Goal: Information Seeking & Learning: Learn about a topic

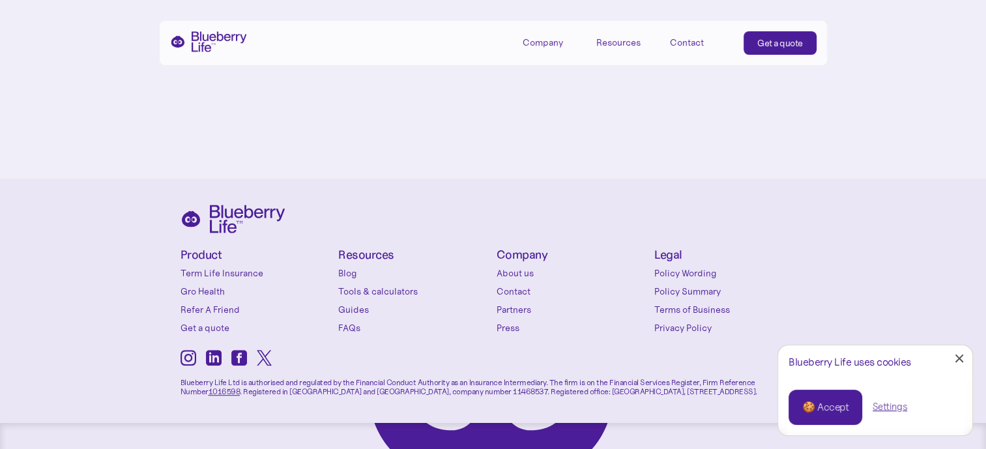
scroll to position [5731, 0]
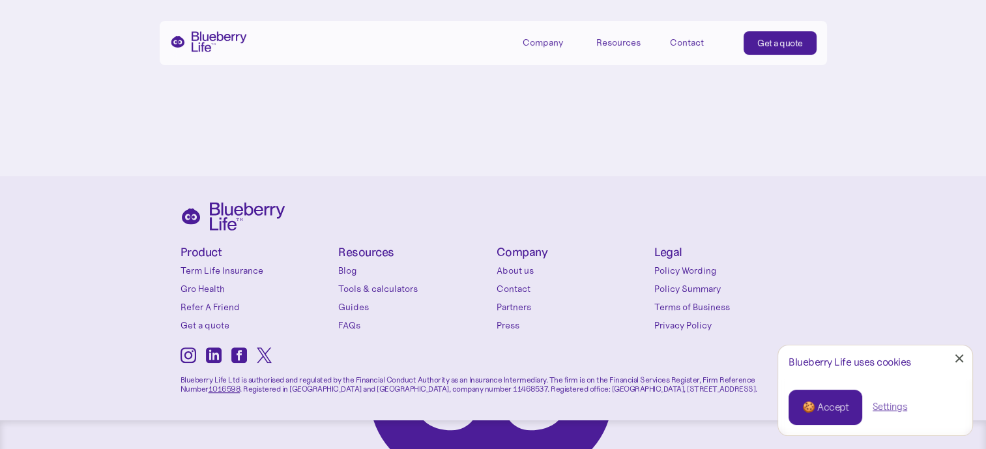
click at [627, 38] on div "Resources" at bounding box center [618, 42] width 44 height 11
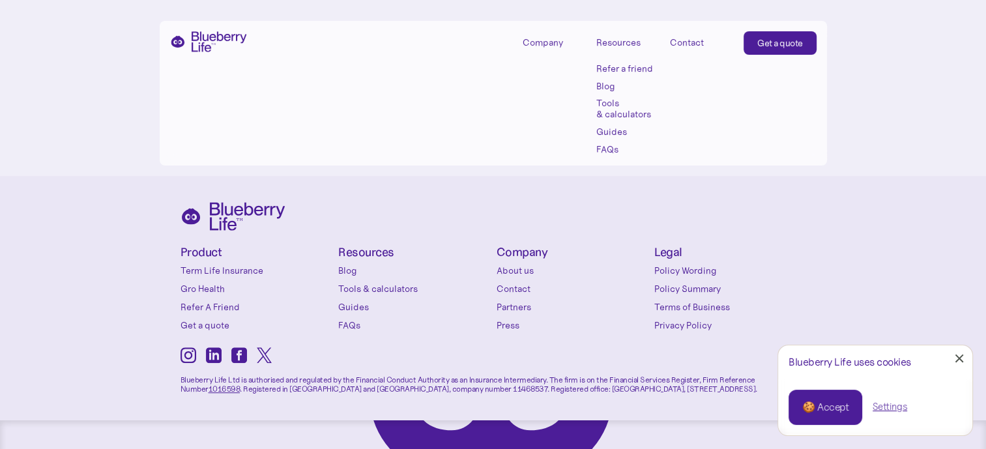
click at [616, 133] on link "Guides" at bounding box center [625, 131] width 59 height 11
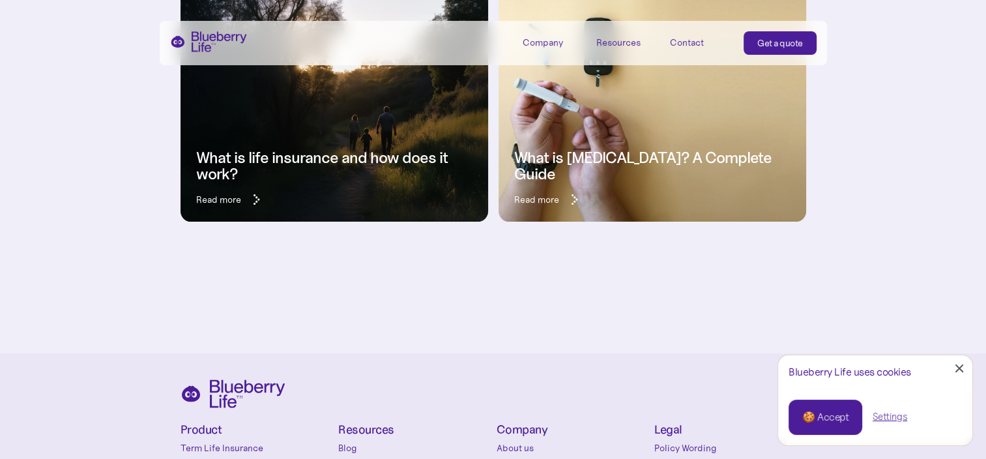
scroll to position [369, 0]
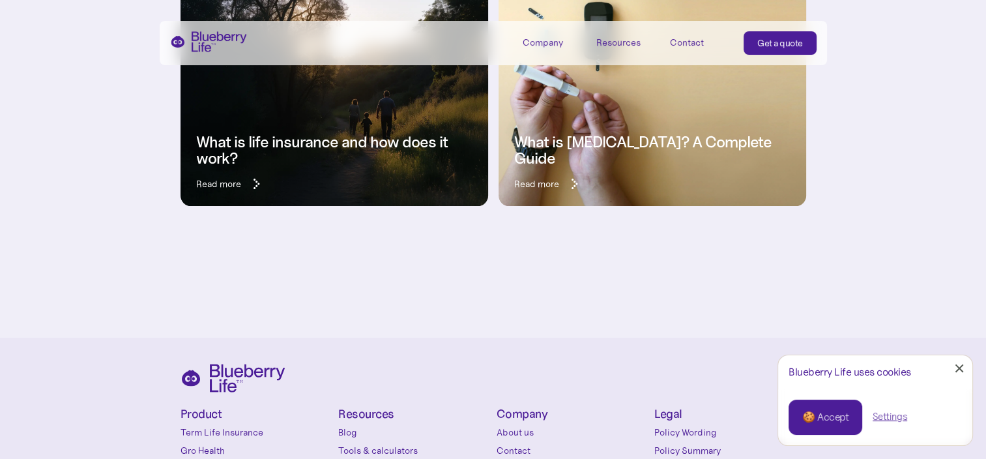
click at [339, 147] on h3 "What is life insurance and how does it work?" at bounding box center [334, 150] width 276 height 33
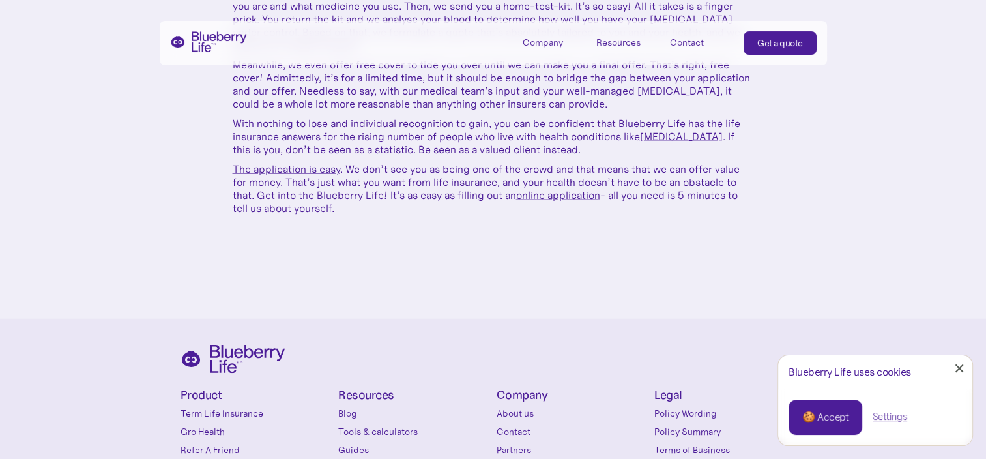
scroll to position [2959, 0]
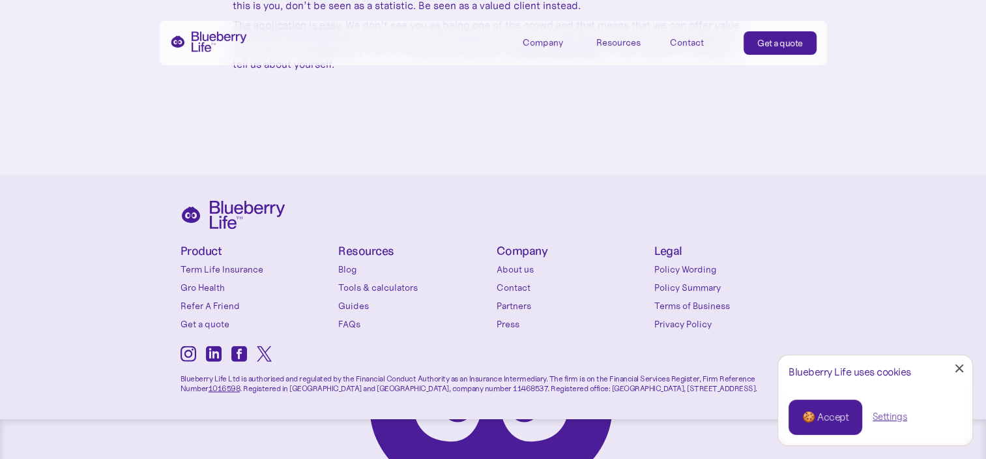
click at [353, 317] on link "FAQs" at bounding box center [414, 323] width 152 height 13
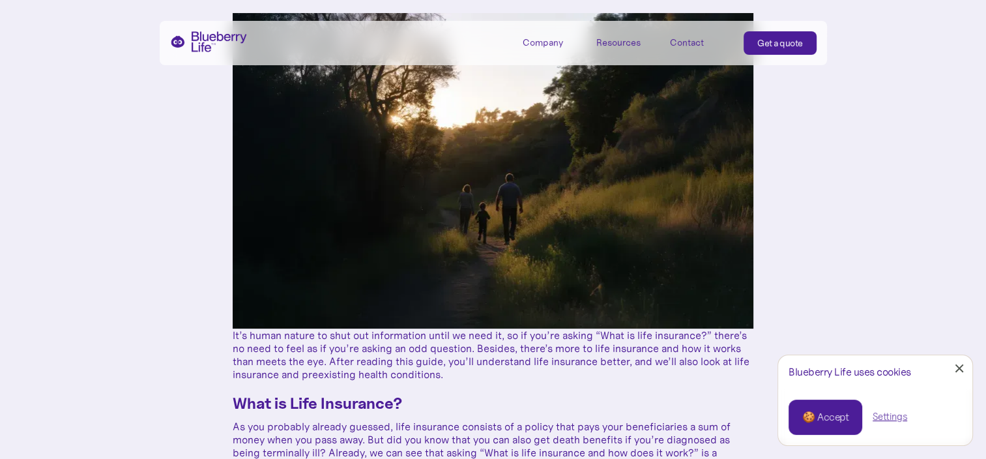
scroll to position [0, 0]
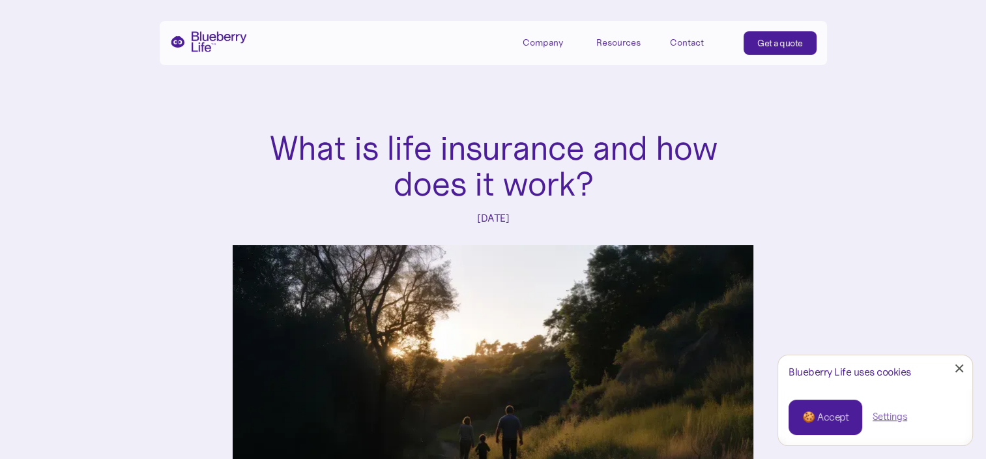
click at [203, 47] on img "home" at bounding box center [208, 41] width 77 height 21
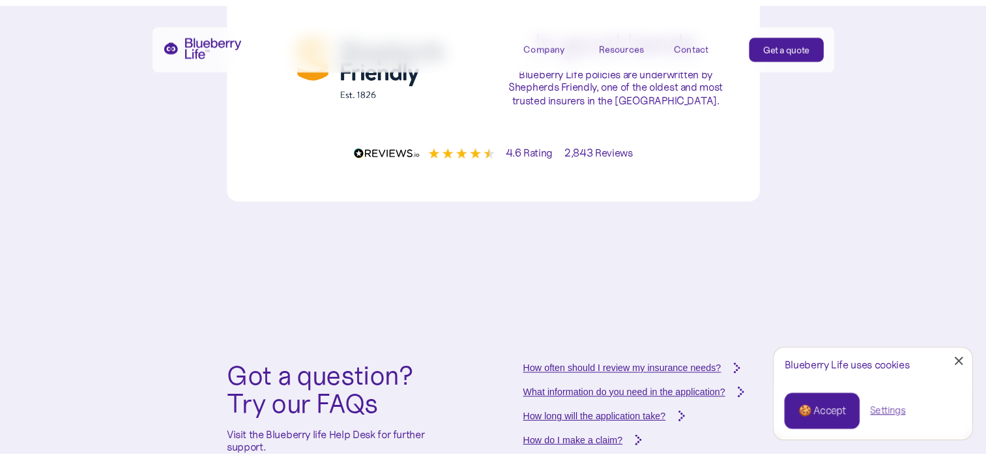
scroll to position [4598, 0]
